Goal: Communication & Community: Answer question/provide support

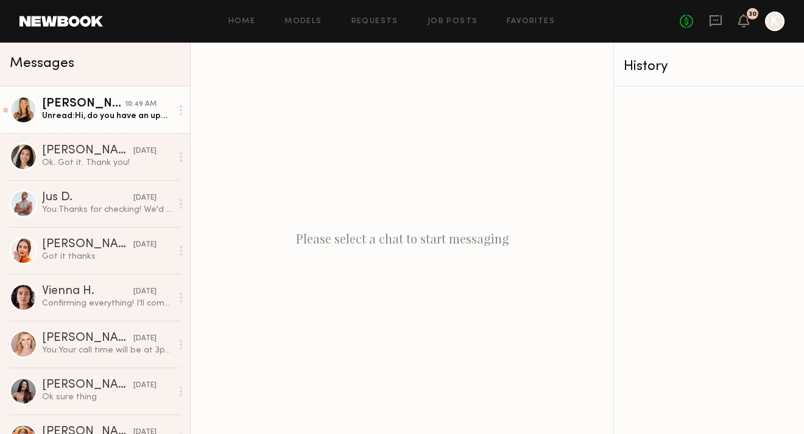
click at [83, 124] on link "[PERSON_NAME] 10:49 AM Unread: Hi, do you have an update on this job?" at bounding box center [95, 109] width 190 height 47
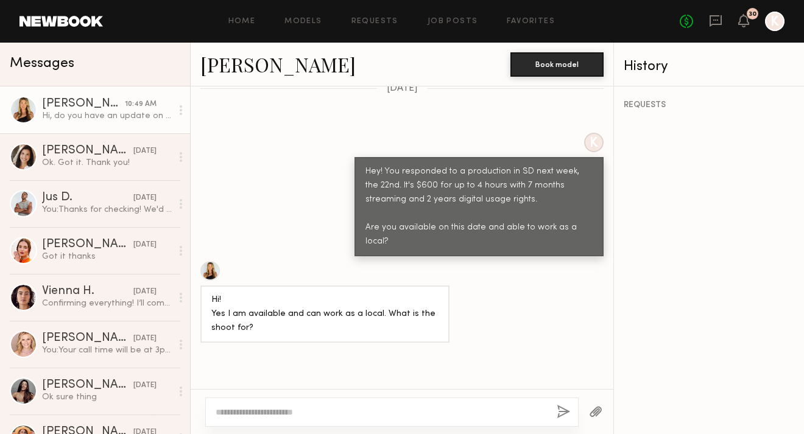
scroll to position [605, 0]
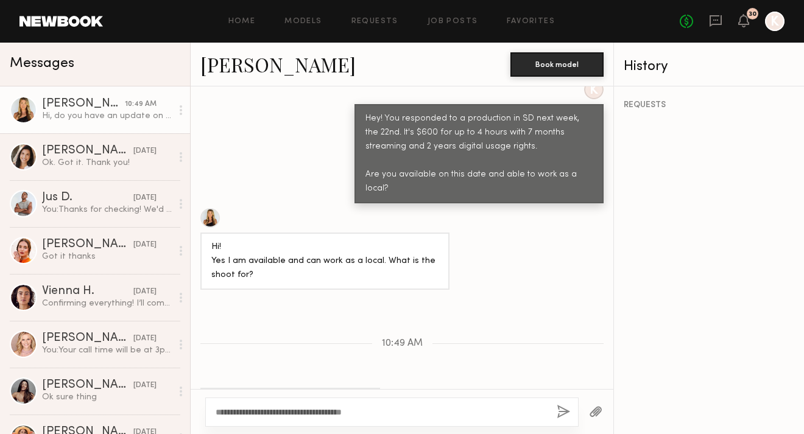
type textarea "**********"
click at [558, 416] on button "button" at bounding box center [562, 412] width 13 height 15
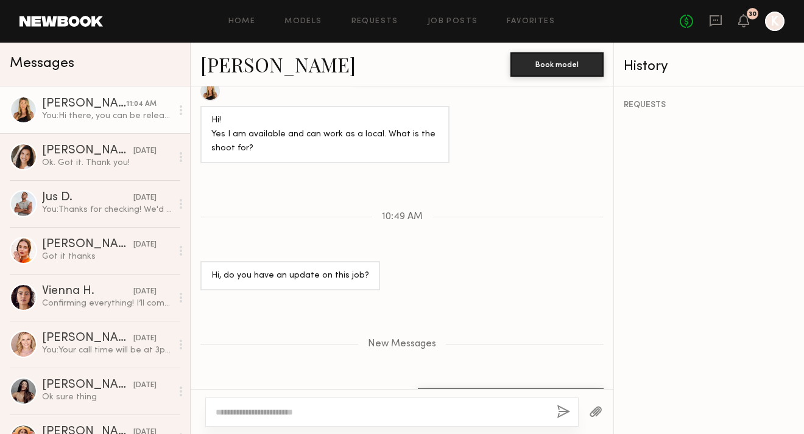
click at [375, 28] on div "Home Models Requests Job Posts Favorites Sign Out No fees up to $5,000 30 K" at bounding box center [443, 21] width 681 height 19
click at [373, 24] on link "Requests" at bounding box center [374, 22] width 47 height 8
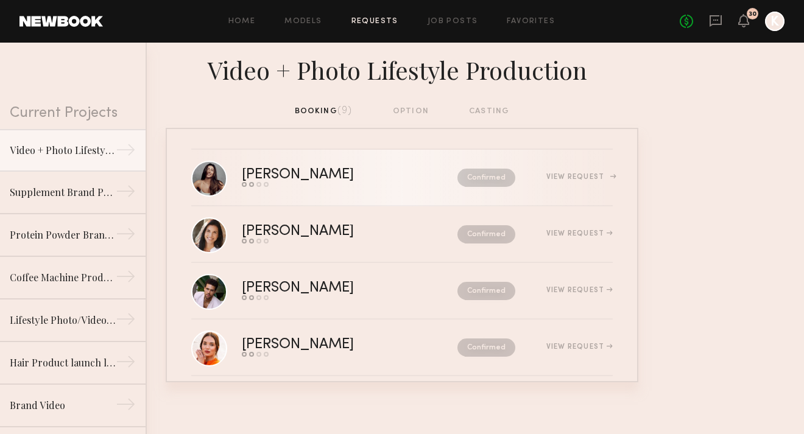
click at [343, 165] on link "[PERSON_NAME] Send request Model response Review hours worked Pay model Confirm…" at bounding box center [401, 178] width 421 height 57
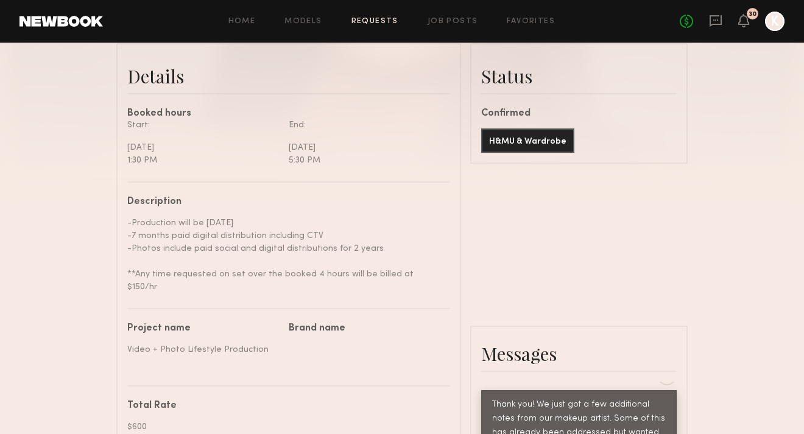
scroll to position [606, 0]
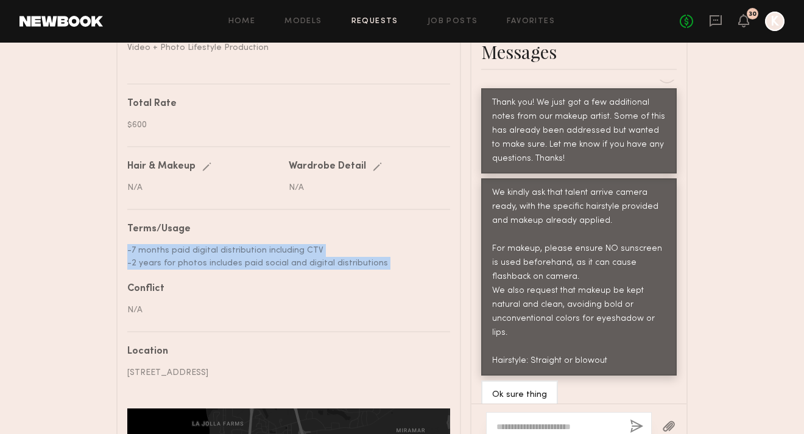
drag, startPoint x: 126, startPoint y: 236, endPoint x: 376, endPoint y: 264, distance: 251.8
click at [376, 264] on common-border "Details Booked hours Start: [DATE] 1:30 PM End: [DATE] 5:30 PM Description -Pro…" at bounding box center [288, 171] width 345 height 861
copy div "-7 months paid digital distribution including CTV -2 years for photos includes …"
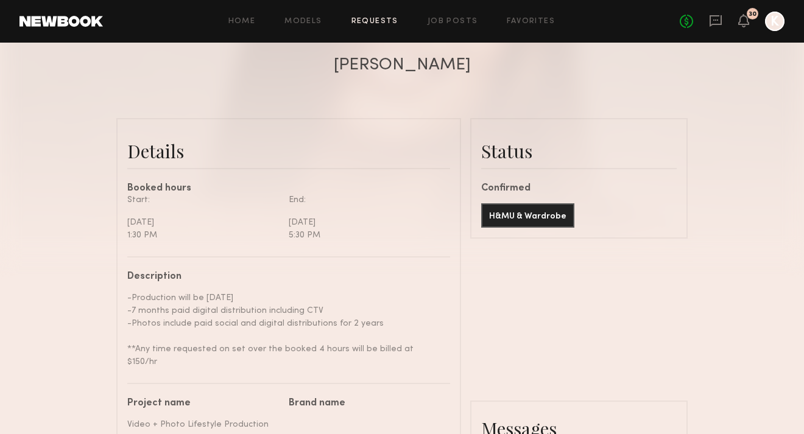
scroll to position [0, 0]
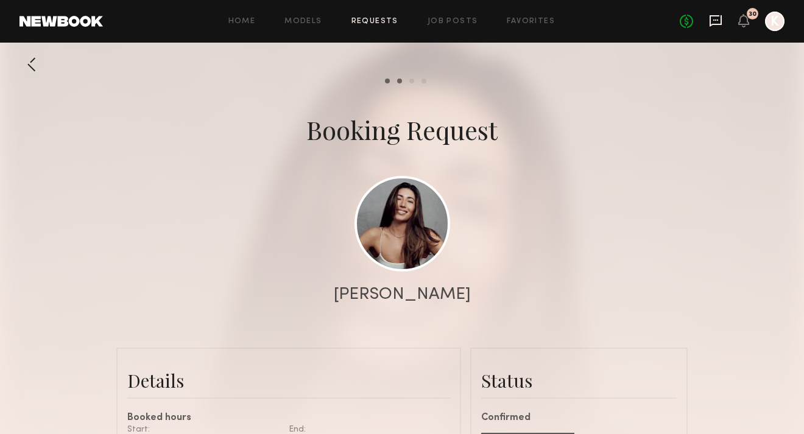
click at [721, 17] on icon at bounding box center [715, 21] width 12 height 12
